Goal: Find specific page/section: Find specific page/section

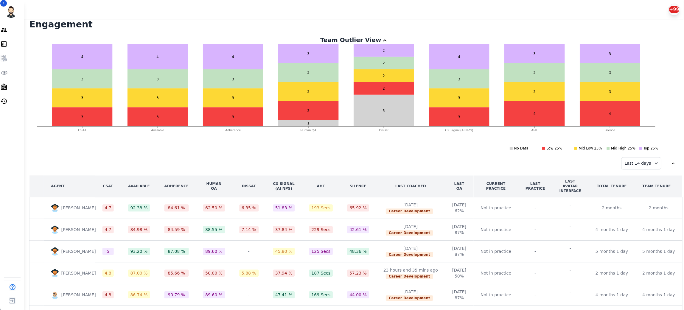
scroll to position [55, 0]
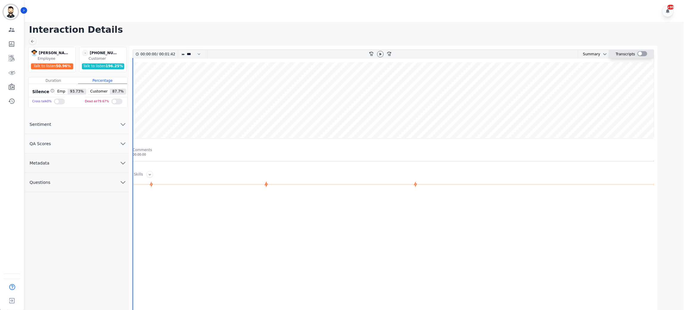
click at [640, 55] on div at bounding box center [642, 53] width 10 height 5
